Goal: Task Accomplishment & Management: Use online tool/utility

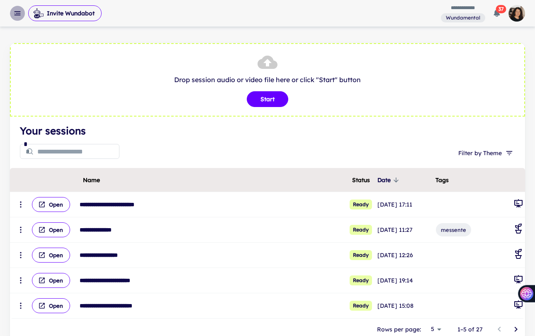
click at [13, 13] on icon "button" at bounding box center [17, 13] width 8 height 8
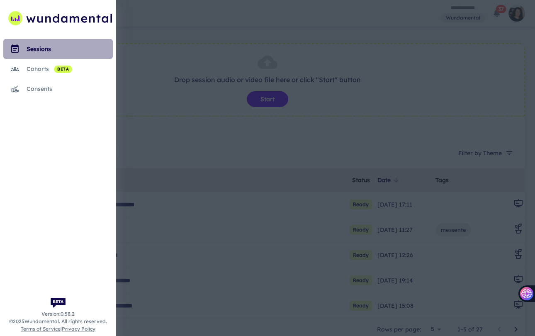
click at [32, 46] on div "sessions" at bounding box center [70, 48] width 86 height 9
click at [41, 44] on div "sessions" at bounding box center [70, 48] width 86 height 9
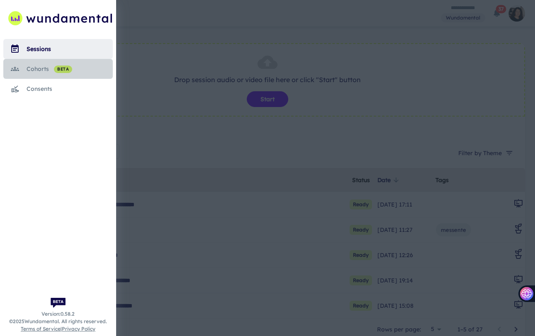
click at [39, 69] on div "cohorts beta" at bounding box center [70, 68] width 86 height 9
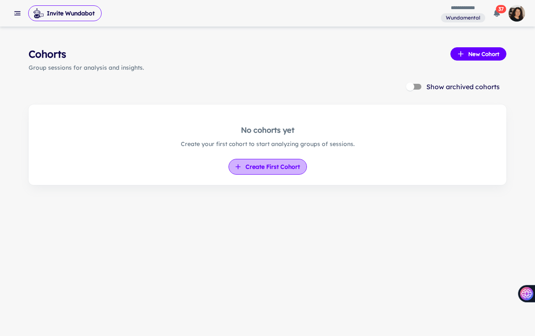
click at [273, 169] on button "Create First Cohort" at bounding box center [267, 167] width 78 height 16
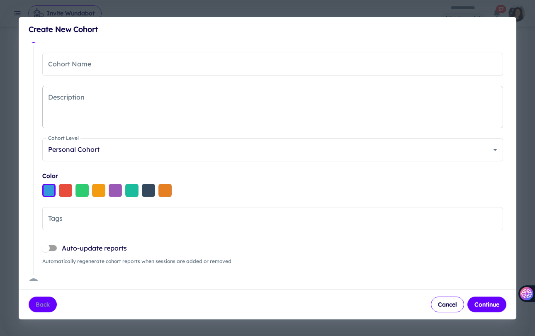
scroll to position [16, 0]
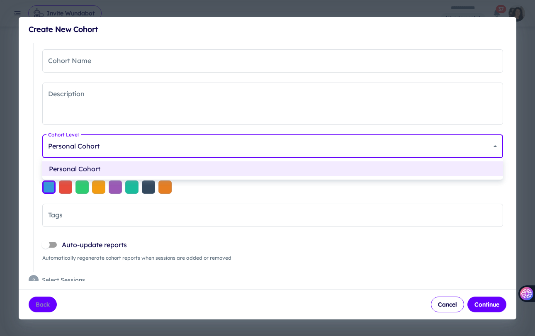
click at [215, 141] on body "**********" at bounding box center [267, 168] width 535 height 336
click at [215, 141] on div at bounding box center [267, 168] width 535 height 336
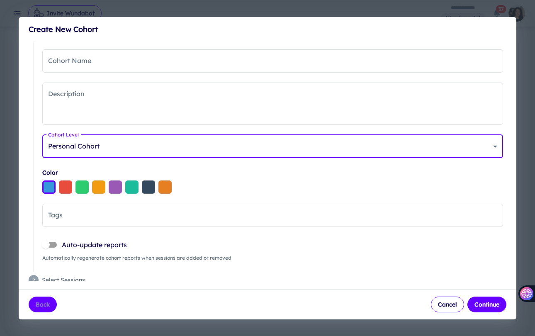
scroll to position [23, 0]
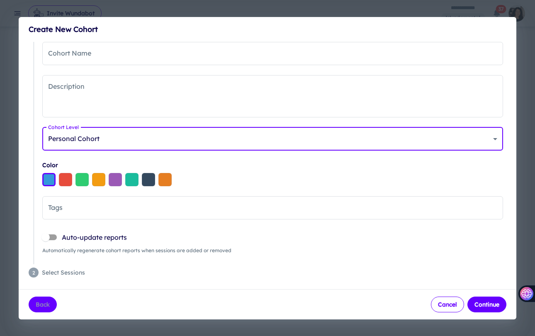
click at [441, 301] on button "Cancel" at bounding box center [447, 304] width 33 height 16
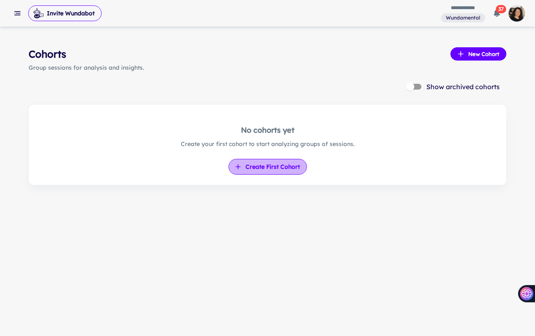
click at [277, 167] on button "Create First Cohort" at bounding box center [267, 167] width 78 height 16
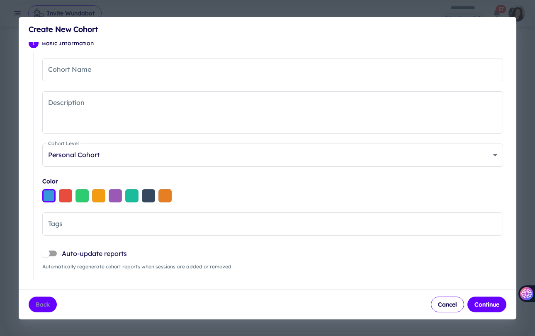
scroll to position [8, 0]
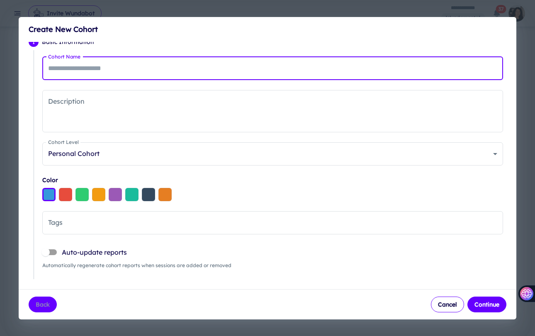
click at [82, 70] on input "Cohort Name" at bounding box center [272, 68] width 460 height 23
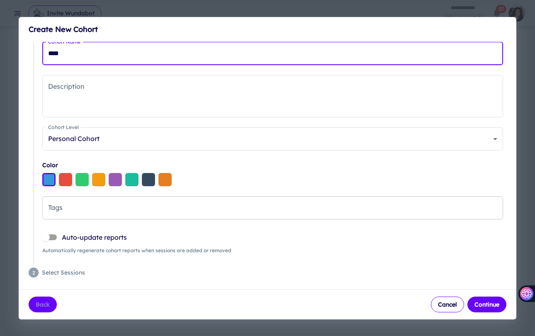
type input "****"
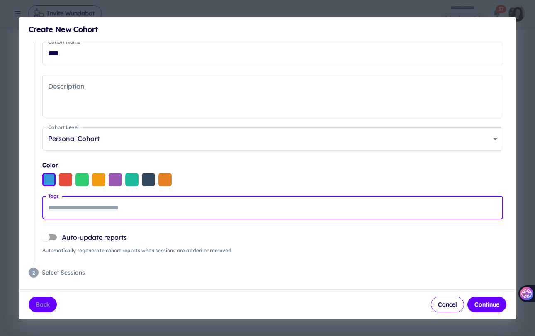
click at [65, 212] on input "Tags" at bounding box center [272, 208] width 453 height 16
click at [92, 268] on span "Select Sessions" at bounding box center [274, 272] width 464 height 9
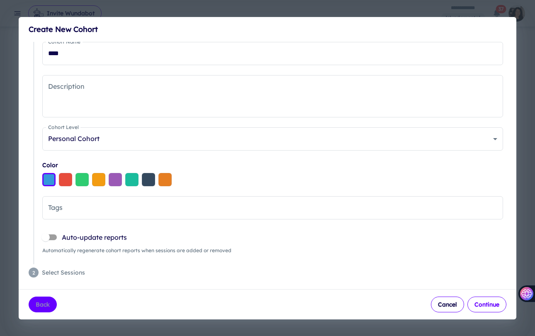
click at [492, 307] on button "Continue" at bounding box center [486, 304] width 39 height 16
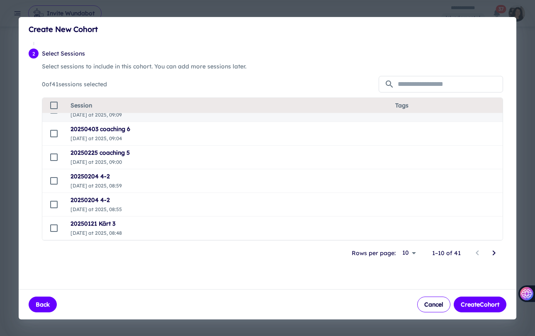
scroll to position [24, 0]
click at [408, 252] on body "**********" at bounding box center [267, 168] width 535 height 336
click at [409, 293] on li "25" at bounding box center [409, 298] width 21 height 15
type input "**"
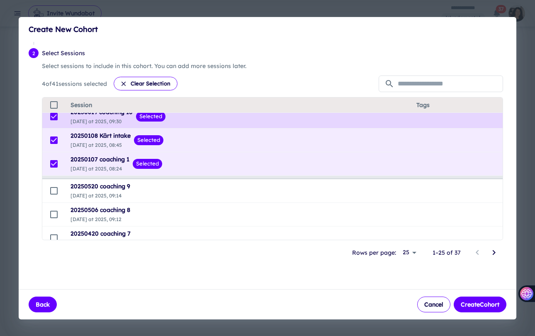
scroll to position [32, 0]
click at [53, 196] on td at bounding box center [53, 191] width 22 height 24
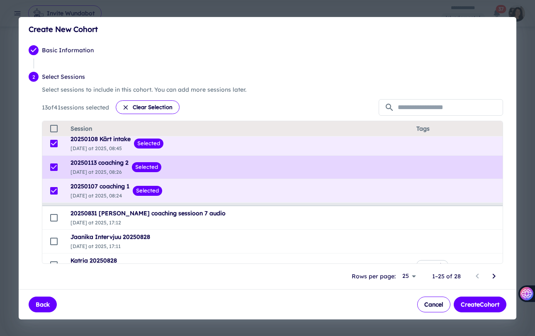
scroll to position [242, 0]
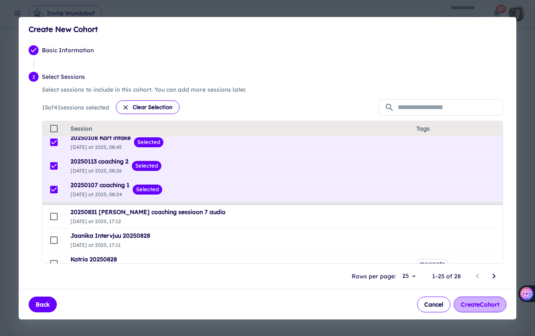
click at [478, 300] on button "Create Cohort" at bounding box center [479, 304] width 53 height 16
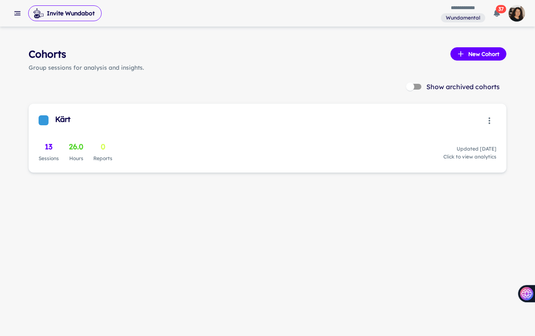
click at [453, 156] on span "Click to view analytics" at bounding box center [469, 156] width 53 height 7
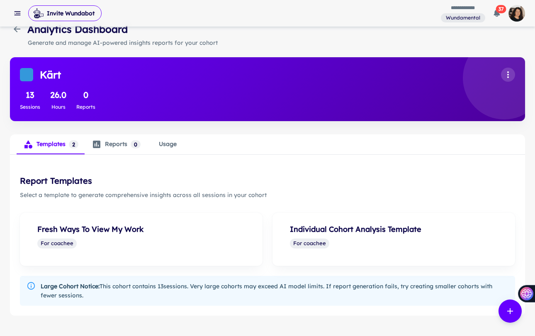
scroll to position [48, 0]
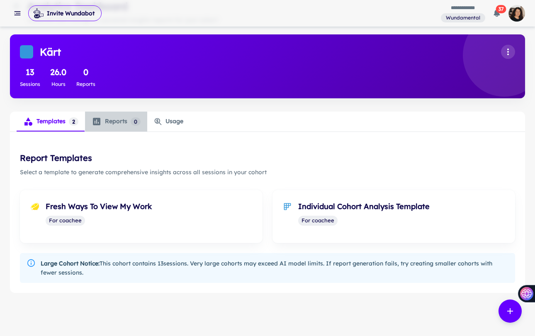
click at [118, 122] on div "Reports 0 0" at bounding box center [116, 121] width 49 height 10
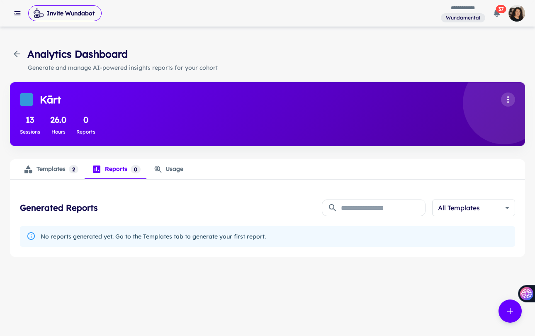
scroll to position [0, 0]
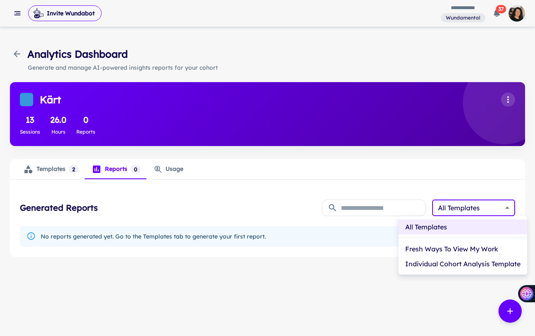
click at [479, 208] on body "**********" at bounding box center [267, 168] width 535 height 336
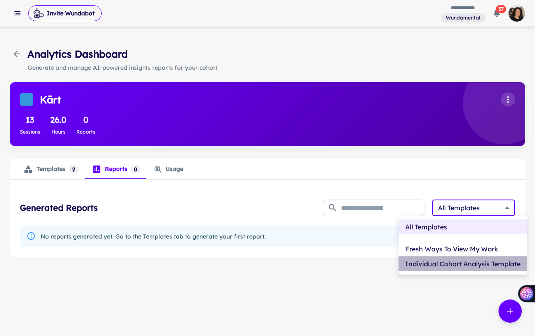
click at [473, 264] on li "Individual Cohort Analysis Template" at bounding box center [462, 263] width 128 height 15
type input "**********"
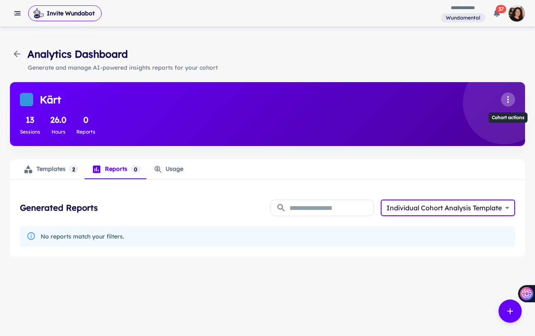
click at [510, 97] on icon "Cohort actions" at bounding box center [508, 99] width 10 height 10
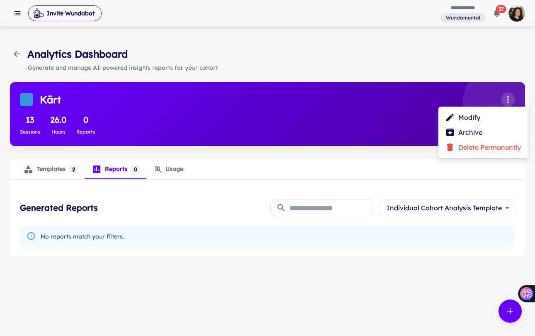
click at [204, 185] on div at bounding box center [267, 168] width 535 height 336
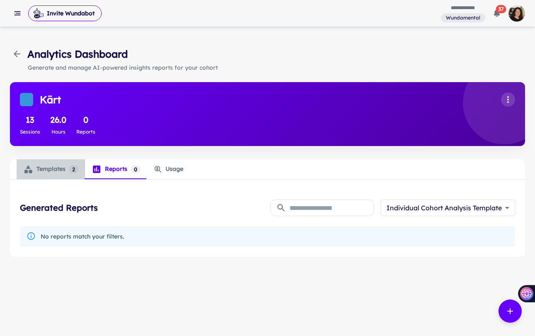
click at [58, 167] on div "Templates 2" at bounding box center [50, 169] width 55 height 10
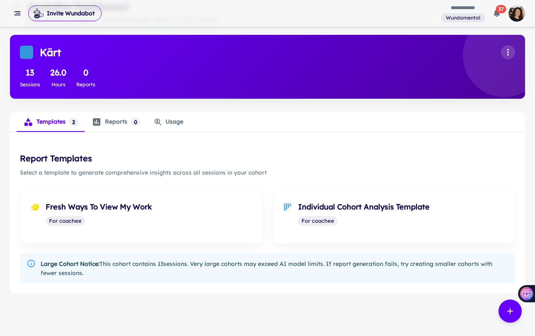
scroll to position [48, 0]
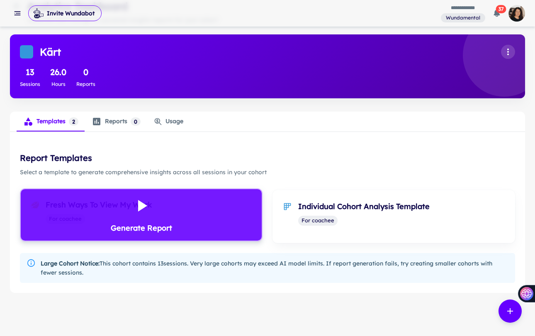
click at [139, 207] on icon at bounding box center [142, 206] width 9 height 12
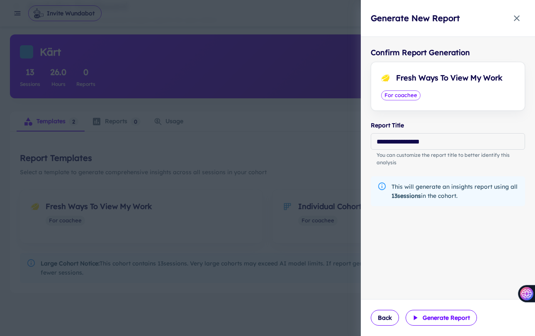
click at [438, 313] on button "Generate Report" at bounding box center [440, 318] width 71 height 16
click at [269, 149] on div at bounding box center [267, 168] width 535 height 336
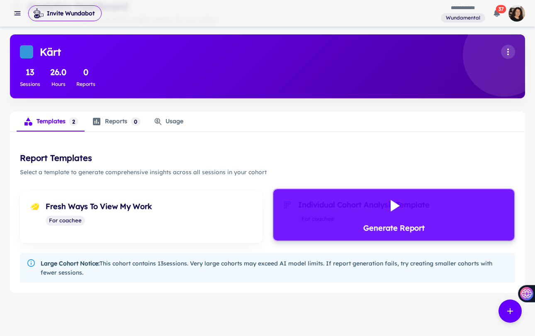
scroll to position [0, 0]
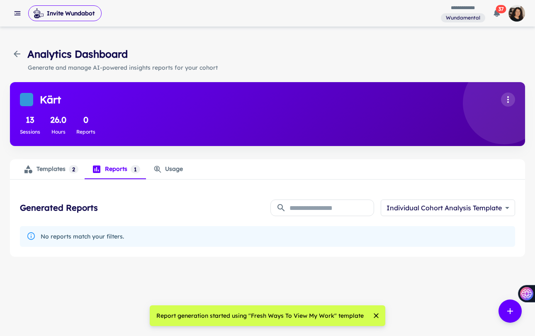
click at [51, 169] on div "Templates 2" at bounding box center [50, 169] width 55 height 10
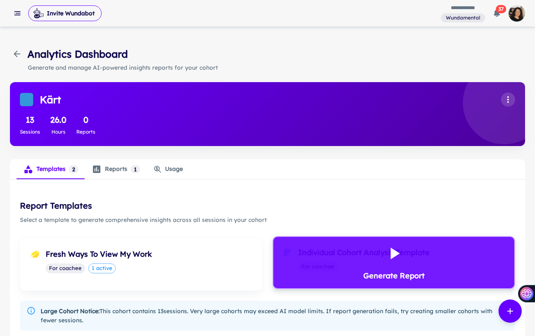
click at [391, 254] on icon at bounding box center [394, 253] width 9 height 12
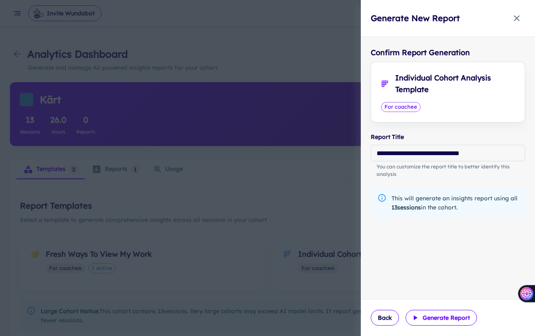
click at [435, 322] on button "Generate Report" at bounding box center [440, 318] width 71 height 16
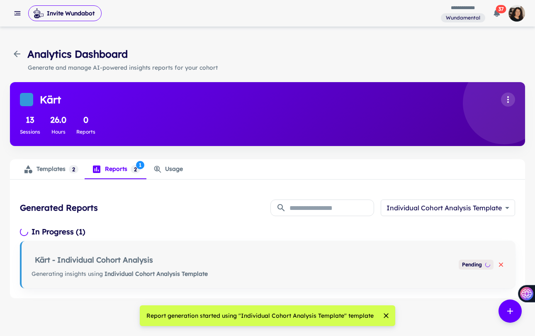
scroll to position [5, 0]
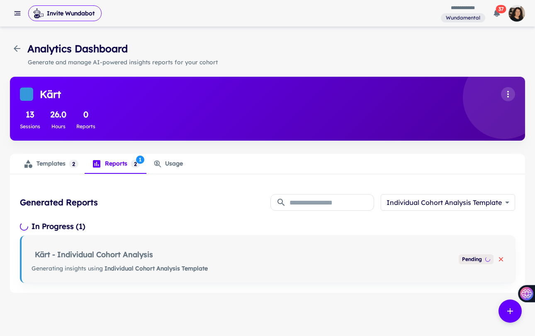
click at [116, 166] on div "Reports 2 1" at bounding box center [116, 164] width 48 height 10
click at [33, 165] on icon "analytics tabs" at bounding box center [28, 164] width 10 height 10
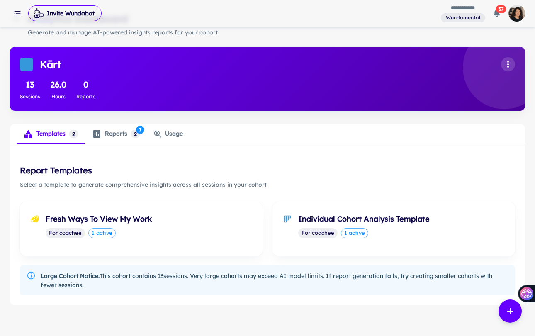
scroll to position [36, 0]
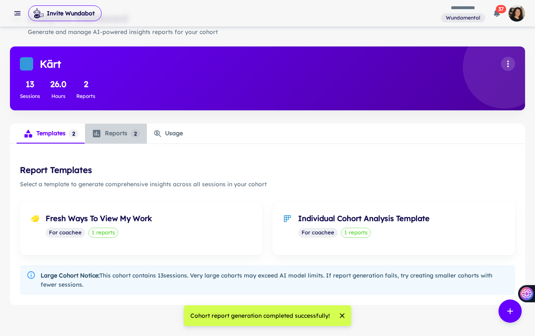
click at [114, 133] on div "Reports 2 0" at bounding box center [116, 133] width 48 height 10
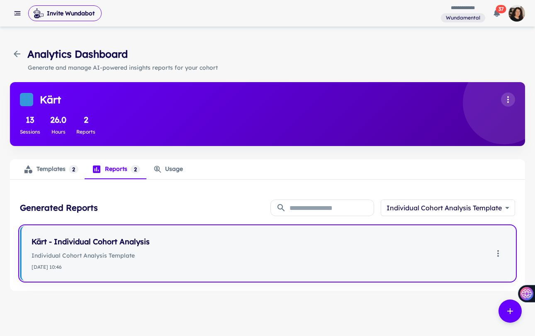
click at [110, 240] on h6 "Kärt - Individual Cohort Analysis" at bounding box center [259, 242] width 456 height 12
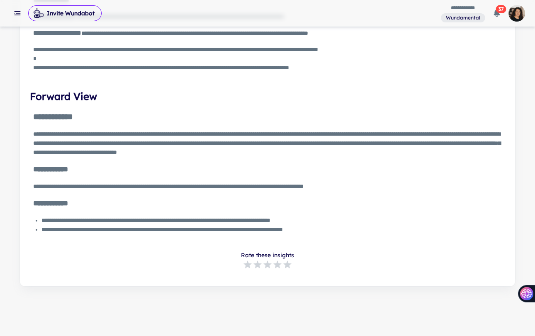
scroll to position [1395, 0]
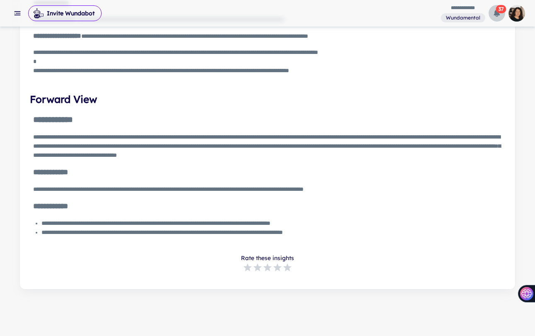
click at [494, 12] on icon "button" at bounding box center [497, 13] width 6 height 7
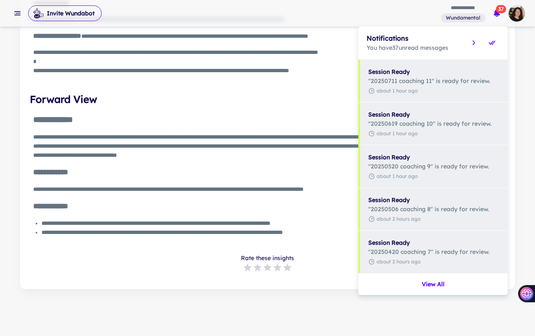
click at [494, 12] on div at bounding box center [267, 168] width 535 height 336
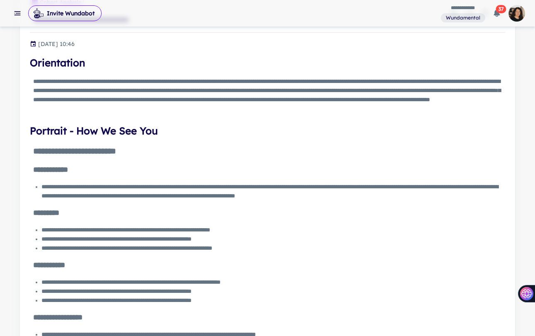
scroll to position [0, 0]
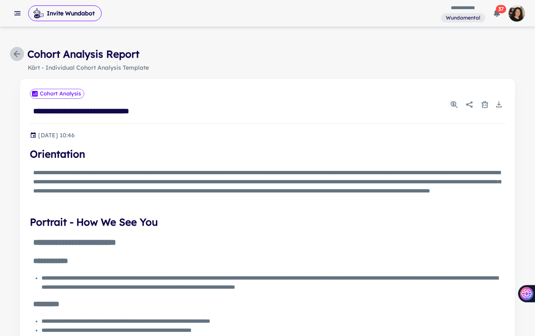
click at [17, 54] on icon "button" at bounding box center [17, 54] width 7 height 7
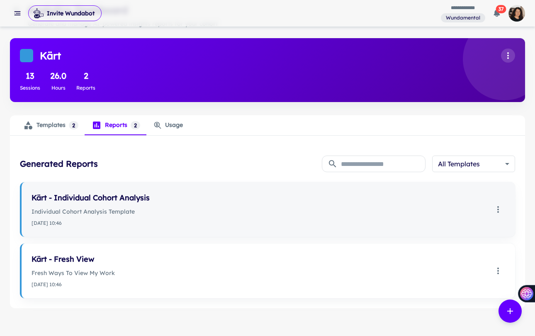
scroll to position [46, 0]
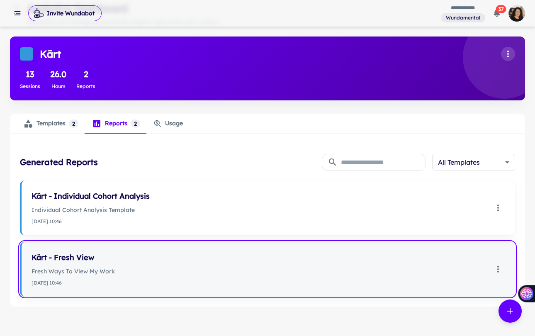
click at [104, 270] on p "Fresh Ways To View My Work" at bounding box center [259, 270] width 456 height 9
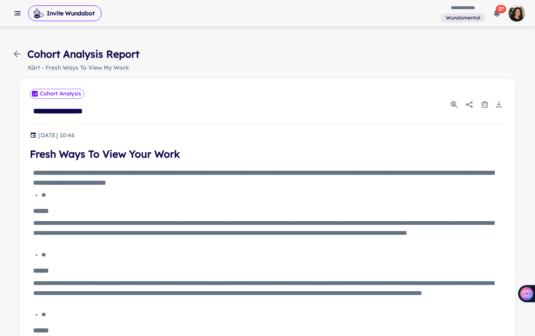
click at [16, 54] on icon "button" at bounding box center [17, 54] width 10 height 10
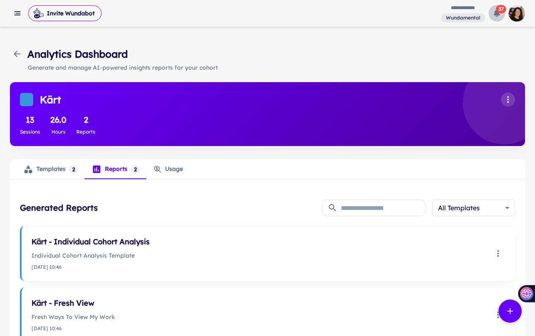
click at [495, 11] on icon "button" at bounding box center [497, 13] width 6 height 7
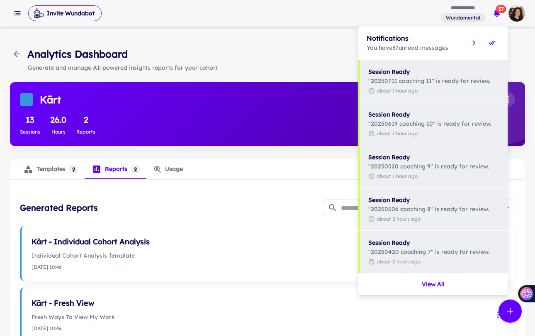
click at [495, 11] on div at bounding box center [267, 168] width 535 height 336
